Goal: Task Accomplishment & Management: Manage account settings

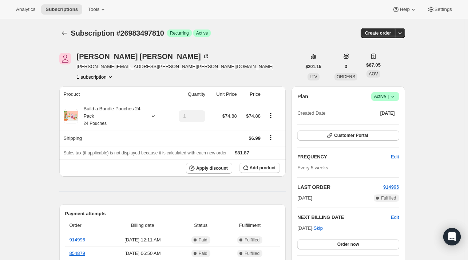
click at [80, 240] on link "914996" at bounding box center [78, 239] width 16 height 5
click at [66, 33] on icon "Subscriptions" at bounding box center [64, 32] width 7 height 7
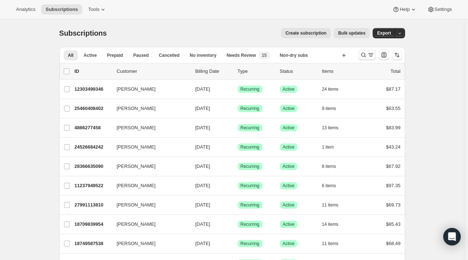
click at [371, 57] on icon "Search and filter results" at bounding box center [370, 54] width 7 height 7
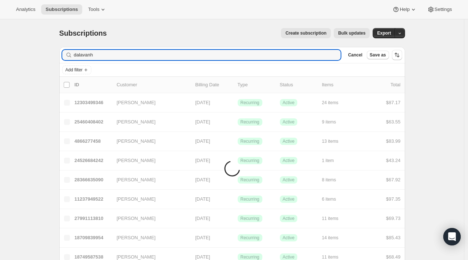
type input "dalavanh"
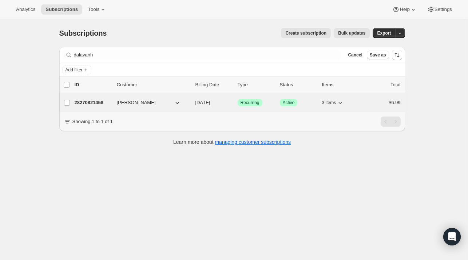
click at [98, 107] on div "28270821458 DALAVANH KHAOONE 10/11/2025 Success Recurring Success Active 3 item…" at bounding box center [238, 103] width 326 height 10
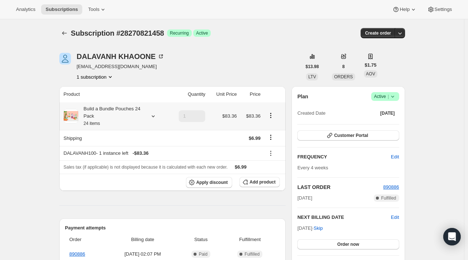
click at [151, 116] on icon at bounding box center [153, 116] width 7 height 7
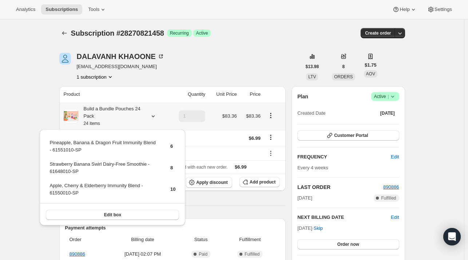
click at [129, 200] on td "Apple, Cherry & Elderberry Immunity Blend - 61550010-SP" at bounding box center [103, 192] width 109 height 21
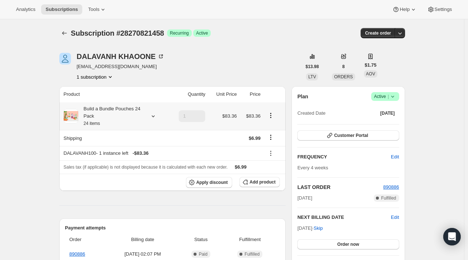
click at [154, 115] on icon at bounding box center [153, 116] width 7 height 7
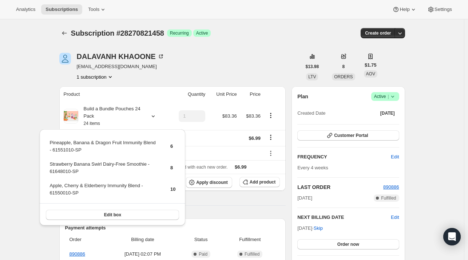
click at [198, 68] on div "DALAVANH KHAOONE dalavanh@uponafarm.com 1 subscription" at bounding box center [180, 67] width 242 height 28
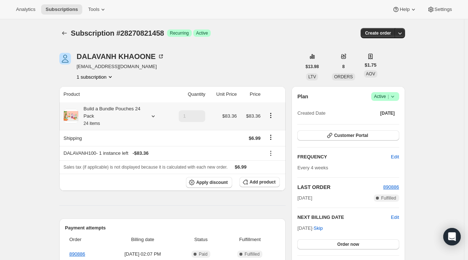
click at [154, 114] on icon at bounding box center [153, 116] width 7 height 7
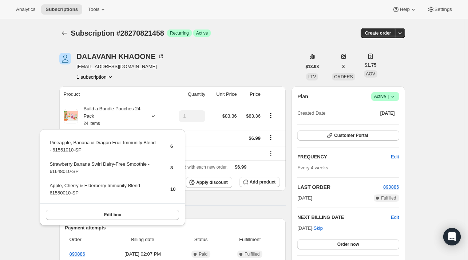
click at [279, 28] on div "Subscription #28270821458 Success Recurring Success Active" at bounding box center [176, 33] width 211 height 10
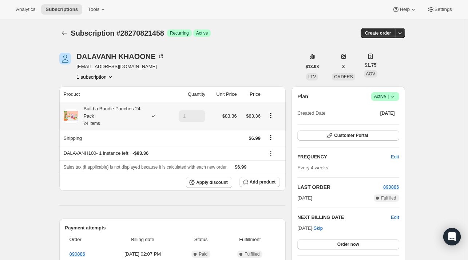
click at [154, 118] on icon at bounding box center [153, 116] width 7 height 7
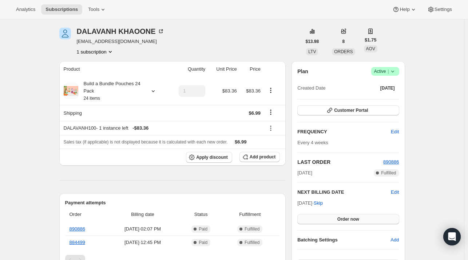
scroll to position [36, 0]
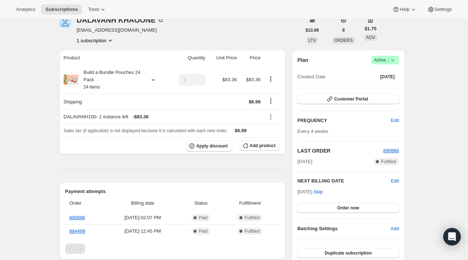
click at [323, 191] on span "Skip" at bounding box center [318, 191] width 9 height 7
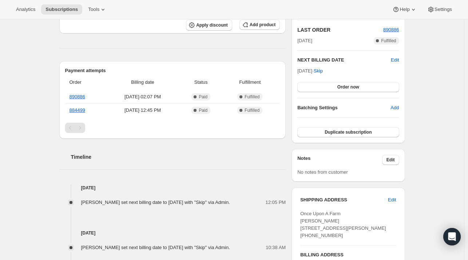
scroll to position [218, 0]
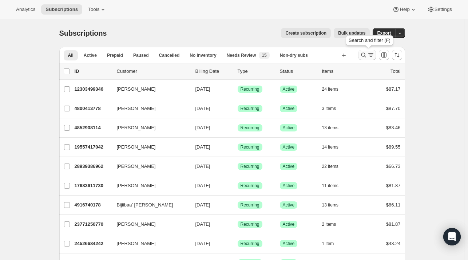
click at [361, 57] on icon "Search and filter results" at bounding box center [363, 54] width 7 height 7
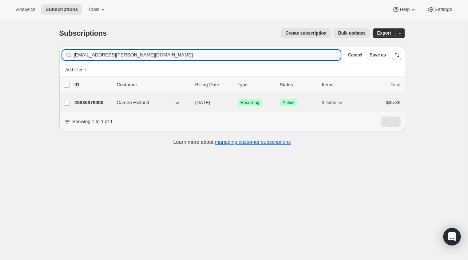
type input "cameo.foster@gmail.com"
click at [99, 105] on p "28935979090" at bounding box center [93, 102] width 36 height 7
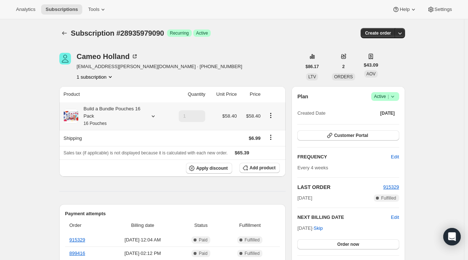
click at [154, 115] on icon at bounding box center [153, 116] width 7 height 7
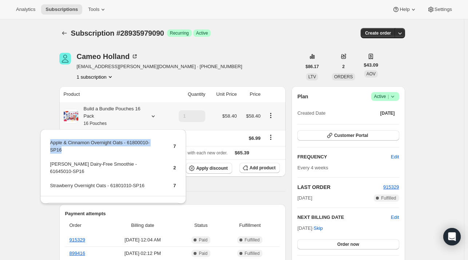
drag, startPoint x: 163, startPoint y: 144, endPoint x: 48, endPoint y: 148, distance: 114.8
click at [48, 148] on div "Apple & Cinnamon Overnight Oats - 61800010-SP16 7 Berry Berry Dairy-Free Smooth…" at bounding box center [113, 174] width 146 height 90
copy tbody "Apple & Cinnamon Overnight Oats - 61800010-SP16"
click at [249, 165] on icon "button" at bounding box center [245, 167] width 7 height 7
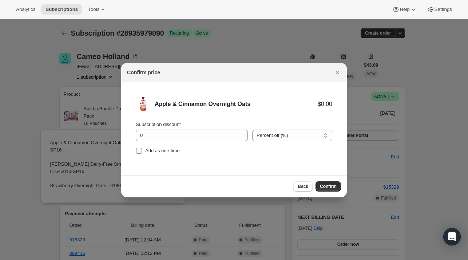
drag, startPoint x: 166, startPoint y: 150, endPoint x: 186, endPoint y: 156, distance: 20.8
click at [167, 150] on span "Add as one-time" at bounding box center [162, 150] width 35 height 5
click at [142, 150] on input "Add as one-time" at bounding box center [139, 151] width 6 height 6
checkbox input "true"
click at [325, 182] on button "Confirm" at bounding box center [328, 186] width 25 height 10
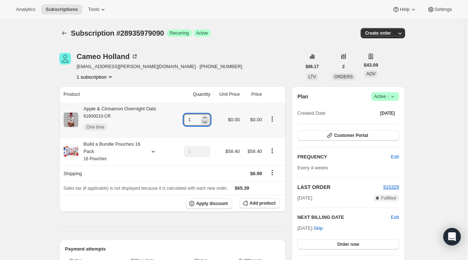
click at [208, 118] on icon at bounding box center [204, 121] width 7 height 7
click at [208, 116] on icon at bounding box center [204, 117] width 7 height 7
type input "3"
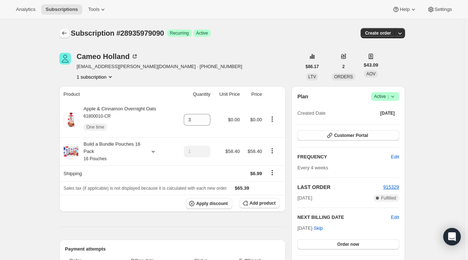
click at [66, 31] on icon "Subscriptions" at bounding box center [64, 32] width 7 height 7
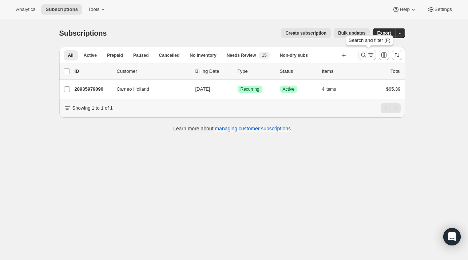
click at [366, 54] on icon "Search and filter results" at bounding box center [363, 54] width 7 height 7
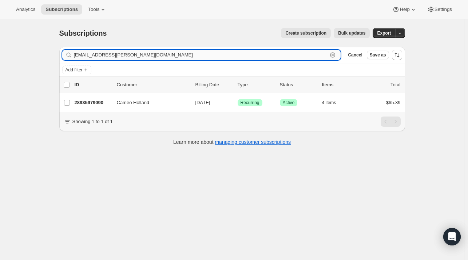
drag, startPoint x: 338, startPoint y: 57, endPoint x: 249, endPoint y: 50, distance: 89.1
click at [335, 57] on icon "button" at bounding box center [332, 54] width 5 height 5
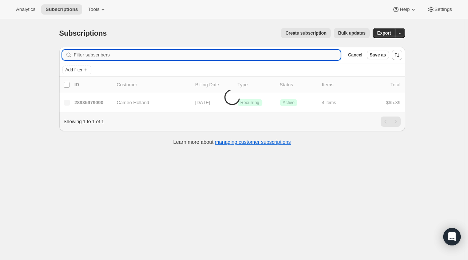
paste input "[PERSON_NAME][EMAIL_ADDRESS][PERSON_NAME][DOMAIN_NAME]"
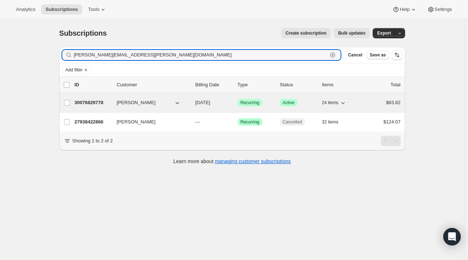
type input "[PERSON_NAME][EMAIL_ADDRESS][PERSON_NAME][DOMAIN_NAME]"
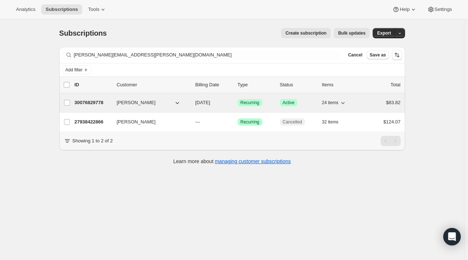
click at [108, 104] on p "30076829778" at bounding box center [93, 102] width 36 height 7
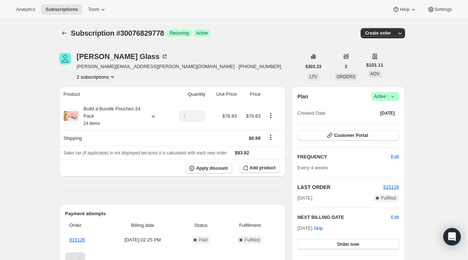
click at [105, 78] on button "2 subscriptions" at bounding box center [97, 76] width 40 height 7
click at [113, 90] on span "27938422866" at bounding box center [98, 90] width 51 height 7
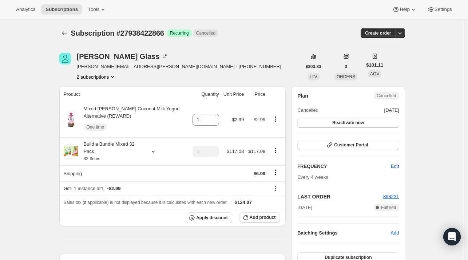
click at [93, 78] on button "2 subscriptions" at bounding box center [97, 76] width 40 height 7
click at [93, 101] on span "30076829778" at bounding box center [87, 102] width 29 height 5
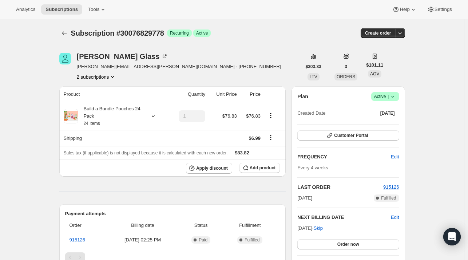
click at [106, 79] on button "2 subscriptions" at bounding box center [97, 76] width 40 height 7
click at [223, 60] on div "Rachel Glass albritton.rachel@yahoo.com · +16155565038 2 subscriptions" at bounding box center [180, 67] width 242 height 28
click at [154, 117] on icon at bounding box center [152, 116] width 3 height 2
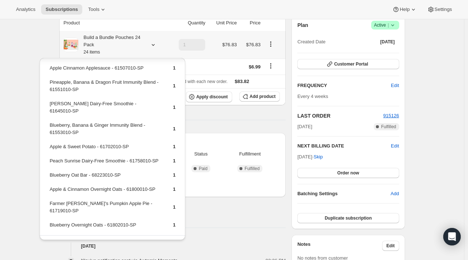
scroll to position [73, 0]
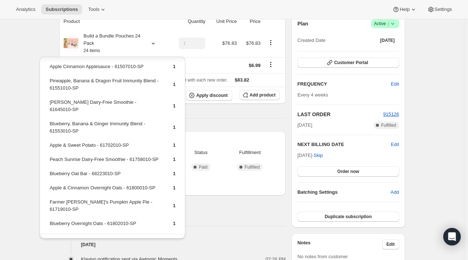
drag, startPoint x: 209, startPoint y: 124, endPoint x: 230, endPoint y: 166, distance: 46.9
click at [208, 124] on div "Product Quantity Unit Price Price Build a Bundle Pouches 24 Pack 24 items 1 $76…" at bounding box center [172, 160] width 227 height 295
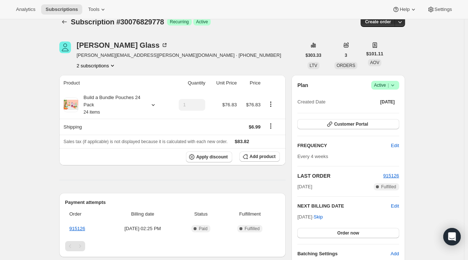
scroll to position [0, 0]
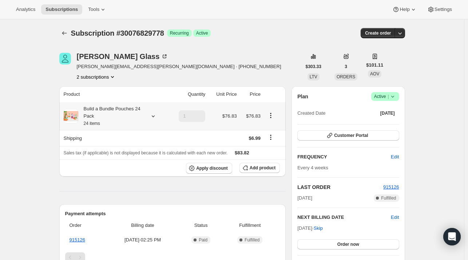
click at [157, 114] on icon at bounding box center [153, 116] width 7 height 7
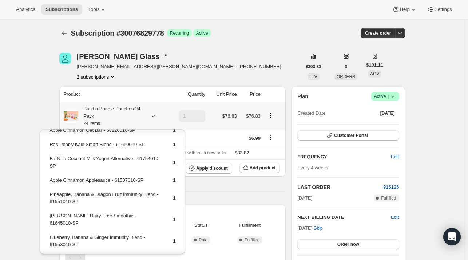
scroll to position [201, 0]
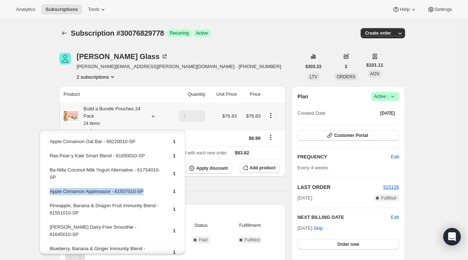
drag, startPoint x: 146, startPoint y: 187, endPoint x: 56, endPoint y: 190, distance: 90.7
click at [48, 192] on table "Mixed Berry Coconut Milk Yogurt Alternative - 61756010-SP 1 Strawberry Banana C…" at bounding box center [112, 148] width 128 height 422
drag, startPoint x: 56, startPoint y: 189, endPoint x: 113, endPoint y: 202, distance: 58.6
click at [113, 202] on td "Pineapple, Banana & Dragon Fruit Immunity Blend - 61551010-SP" at bounding box center [104, 212] width 111 height 21
drag, startPoint x: 151, startPoint y: 191, endPoint x: 50, endPoint y: 190, distance: 101.2
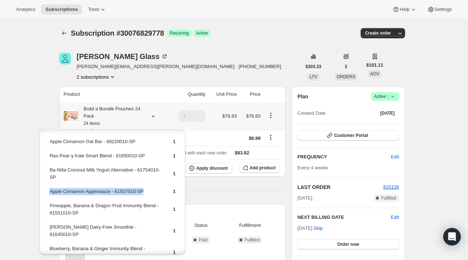
click at [50, 190] on td "Apple Cinnamon Applesauce - 61507010-SP" at bounding box center [104, 194] width 111 height 13
copy td "Apple Cinnamon Applesauce - 61507010-SP"
click at [249, 165] on icon "button" at bounding box center [245, 167] width 7 height 7
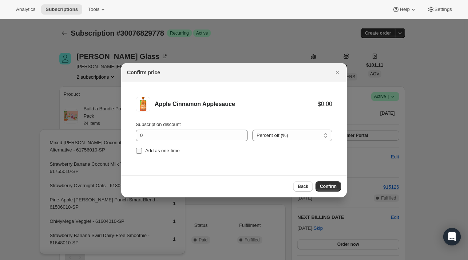
click at [150, 151] on span "Add as one-time" at bounding box center [162, 150] width 35 height 5
click at [142, 151] on input "Add as one-time" at bounding box center [139, 151] width 6 height 6
checkbox input "true"
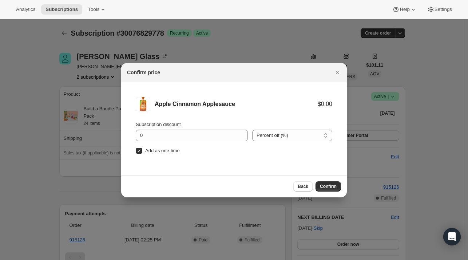
click at [331, 182] on button "Confirm" at bounding box center [328, 186] width 25 height 10
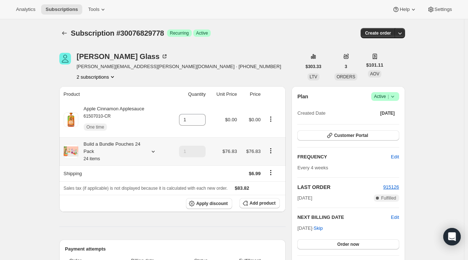
click at [153, 151] on icon at bounding box center [153, 151] width 7 height 7
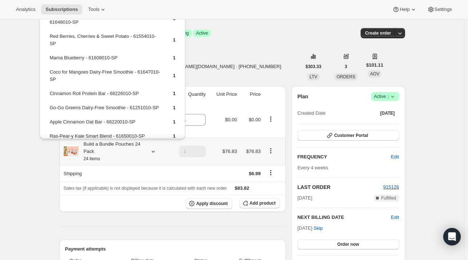
scroll to position [109, 0]
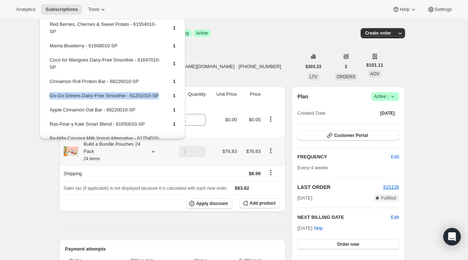
drag, startPoint x: 157, startPoint y: 94, endPoint x: 50, endPoint y: 94, distance: 107.8
click at [50, 94] on table "Mixed Berry Coconut Milk Yogurt Alternative - 61756010-SP 1 Strawberry Banana C…" at bounding box center [112, 116] width 128 height 422
copy td "Go-Go Greens Dairy-Free Smoothie - 61251010-SP"
click at [249, 206] on icon "button" at bounding box center [245, 203] width 7 height 7
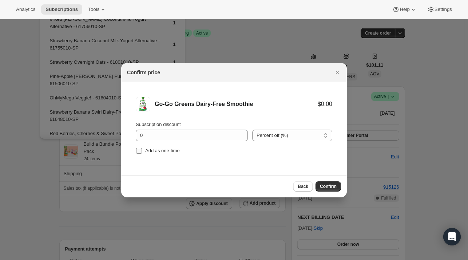
click at [170, 152] on span "Add as one-time" at bounding box center [162, 150] width 35 height 5
click at [142, 152] on input "Add as one-time" at bounding box center [139, 151] width 6 height 6
checkbox input "true"
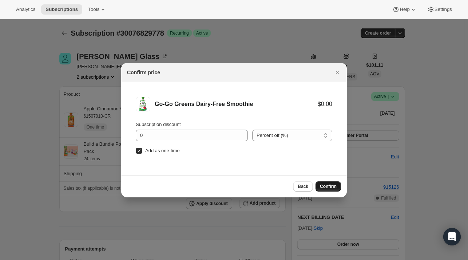
click at [323, 184] on span "Confirm" at bounding box center [328, 187] width 17 height 6
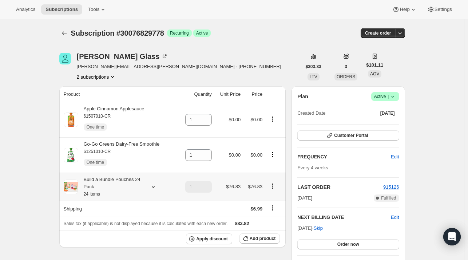
click at [155, 187] on icon at bounding box center [153, 186] width 7 height 7
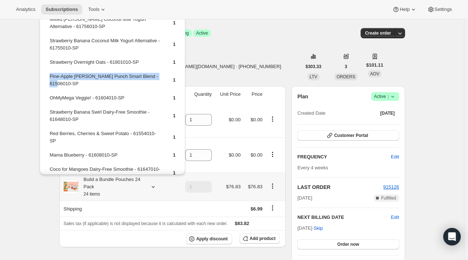
drag, startPoint x: 60, startPoint y: 81, endPoint x: 48, endPoint y: 75, distance: 13.4
click at [48, 75] on table "Mixed Berry Coconut Milk Yogurt Alternative - 61756010-SP 1 Strawberry Banana C…" at bounding box center [112, 226] width 128 height 422
copy td "Pine-Apple Berry Punch Smart Blend - 61506010-SP"
click at [260, 238] on span "Add product" at bounding box center [263, 239] width 26 height 6
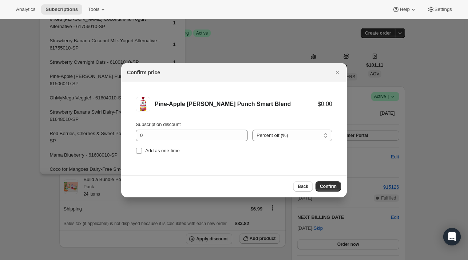
drag, startPoint x: 166, startPoint y: 148, endPoint x: 211, endPoint y: 153, distance: 44.7
click at [166, 149] on span "Add as one-time" at bounding box center [162, 150] width 35 height 5
click at [142, 149] on input "Add as one-time" at bounding box center [139, 151] width 6 height 6
checkbox input "true"
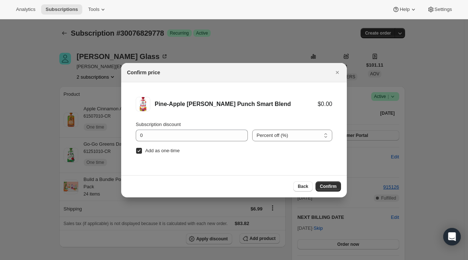
click at [325, 186] on span "Confirm" at bounding box center [328, 187] width 17 height 6
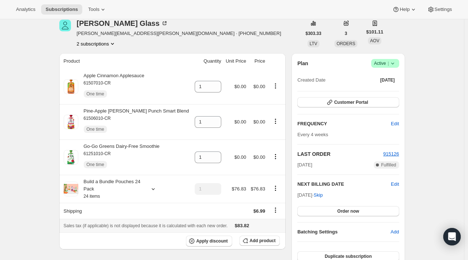
scroll to position [73, 0]
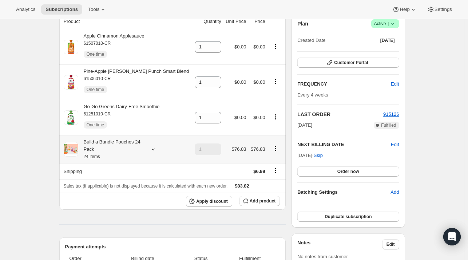
click at [154, 153] on icon at bounding box center [153, 149] width 7 height 7
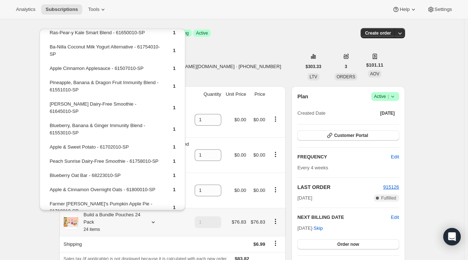
scroll to position [71, 0]
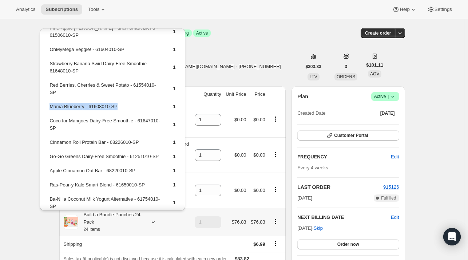
drag, startPoint x: 127, startPoint y: 106, endPoint x: 49, endPoint y: 105, distance: 77.9
click at [49, 105] on td "Mama Blueberry - 61608010-SP" at bounding box center [104, 109] width 111 height 13
copy td "Mama Blueberry - 61608010-SP"
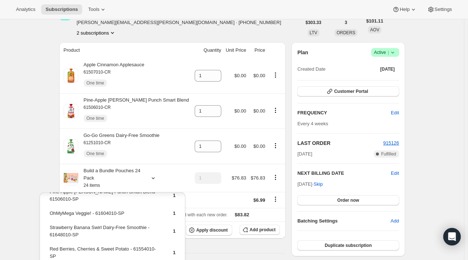
scroll to position [109, 0]
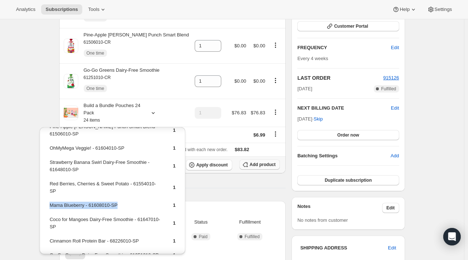
click at [258, 164] on span "Add product" at bounding box center [263, 165] width 26 height 6
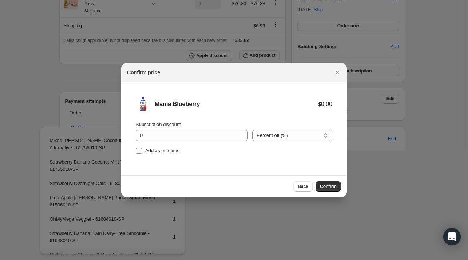
click at [144, 147] on label "Add as one-time" at bounding box center [158, 151] width 44 height 10
click at [142, 148] on input "Add as one-time" at bounding box center [139, 151] width 6 height 6
checkbox input "true"
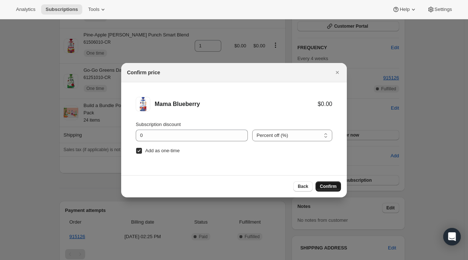
click at [323, 185] on span "Confirm" at bounding box center [328, 187] width 17 height 6
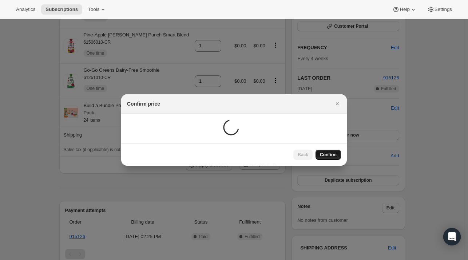
scroll to position [68, 0]
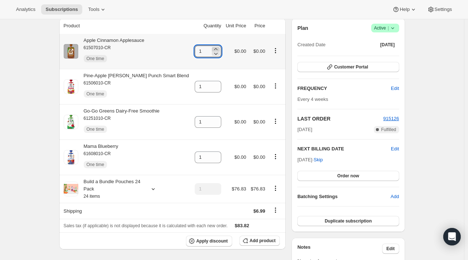
click at [212, 47] on icon at bounding box center [215, 49] width 7 height 7
type input "2"
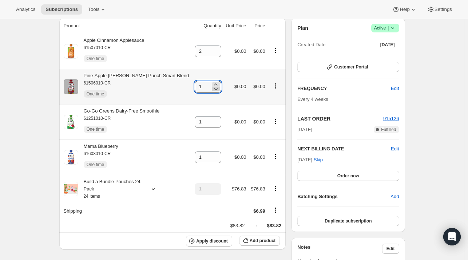
click at [212, 85] on icon at bounding box center [215, 84] width 7 height 7
type input "2"
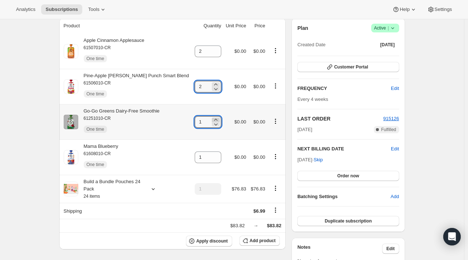
click at [212, 117] on icon at bounding box center [215, 119] width 7 height 7
type input "2"
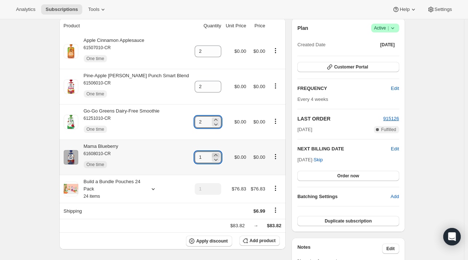
click at [214, 155] on icon at bounding box center [215, 155] width 3 height 2
type input "2"
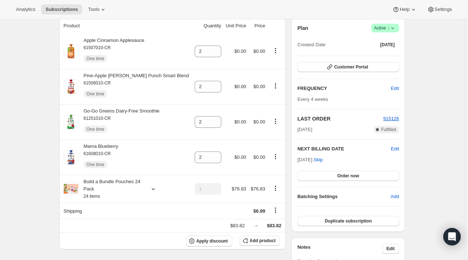
type input "1"
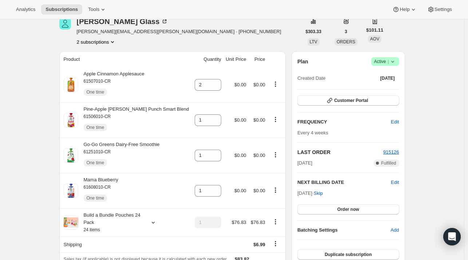
scroll to position [102, 0]
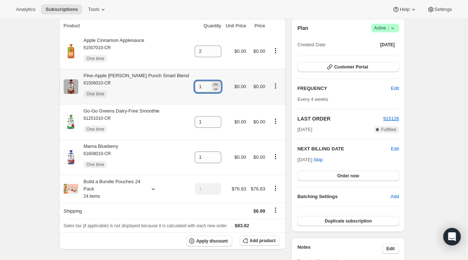
click at [212, 83] on icon at bounding box center [215, 84] width 7 height 7
type input "2"
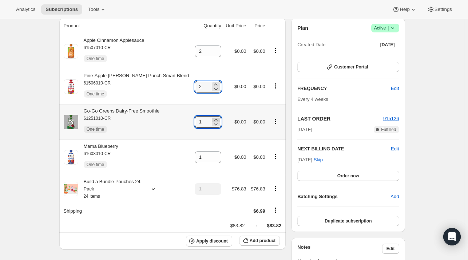
click at [212, 118] on icon at bounding box center [215, 119] width 7 height 7
type input "2"
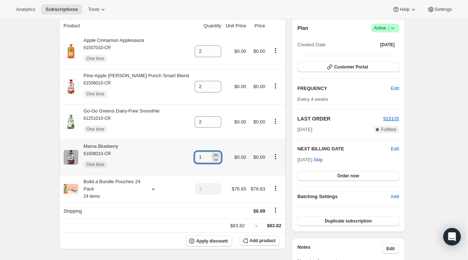
click at [212, 156] on icon at bounding box center [215, 154] width 7 height 7
type input "2"
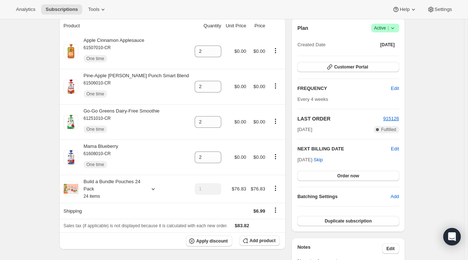
drag, startPoint x: 47, startPoint y: 145, endPoint x: 45, endPoint y: 135, distance: 9.9
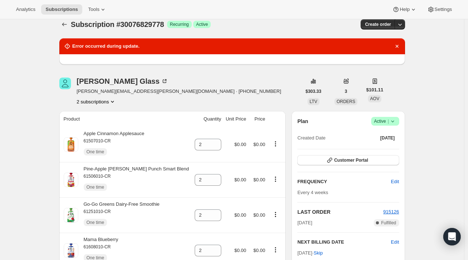
scroll to position [0, 0]
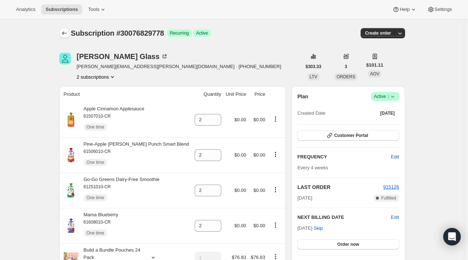
click at [63, 28] on button "Subscriptions" at bounding box center [64, 33] width 10 height 10
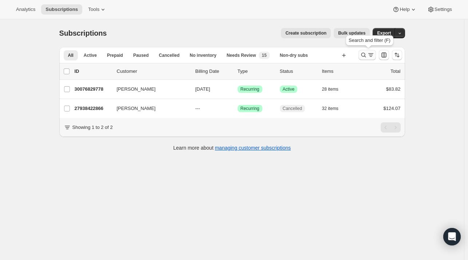
click at [360, 53] on button "Search and filter results" at bounding box center [367, 55] width 17 height 10
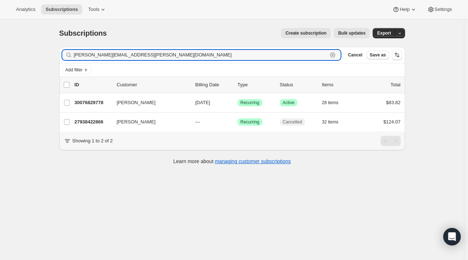
click at [336, 55] on icon "button" at bounding box center [332, 54] width 7 height 7
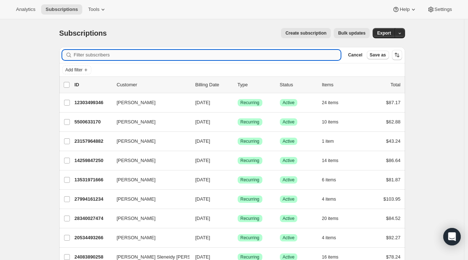
paste input "[EMAIL_ADDRESS][PERSON_NAME][DOMAIN_NAME]"
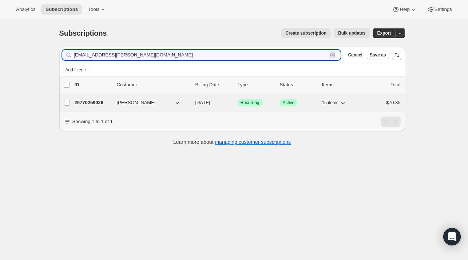
type input "[EMAIL_ADDRESS][PERSON_NAME][DOMAIN_NAME]"
click at [96, 103] on p "20770259026" at bounding box center [93, 102] width 36 height 7
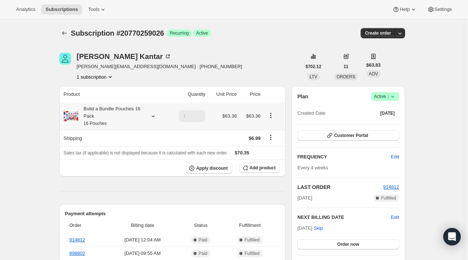
click at [156, 115] on icon at bounding box center [153, 116] width 7 height 7
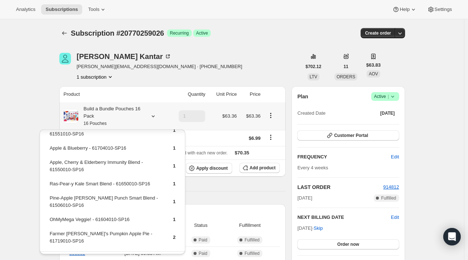
scroll to position [176, 0]
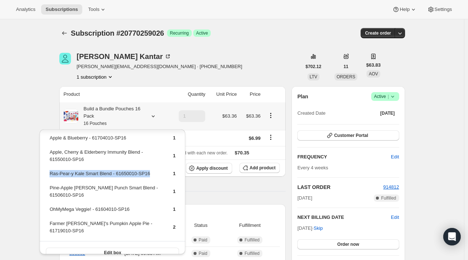
drag, startPoint x: 85, startPoint y: 173, endPoint x: 50, endPoint y: 173, distance: 35.3
click at [50, 173] on td "Ras-Pear-y Kale Smart Blend - 61650010-SP16" at bounding box center [104, 176] width 111 height 13
copy td "Ras-Pear-y Kale Smart Blend - 61650010-SP16"
drag, startPoint x: 244, startPoint y: 198, endPoint x: 264, endPoint y: 158, distance: 44.1
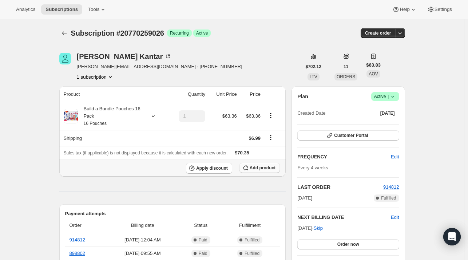
click at [268, 163] on button "Add product" at bounding box center [260, 168] width 40 height 10
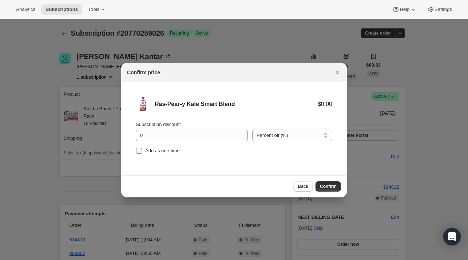
click at [172, 149] on span "Add as one-time" at bounding box center [162, 150] width 35 height 5
click at [142, 149] on input "Add as one-time" at bounding box center [139, 151] width 6 height 6
checkbox input "true"
click at [329, 187] on span "Confirm" at bounding box center [328, 187] width 17 height 6
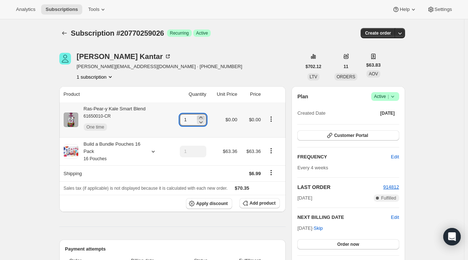
click at [201, 117] on icon at bounding box center [200, 117] width 7 height 7
click at [202, 115] on icon at bounding box center [200, 117] width 7 height 7
click at [204, 123] on icon at bounding box center [200, 121] width 7 height 7
type input "3"
